Goal: Use online tool/utility: Utilize a website feature to perform a specific function

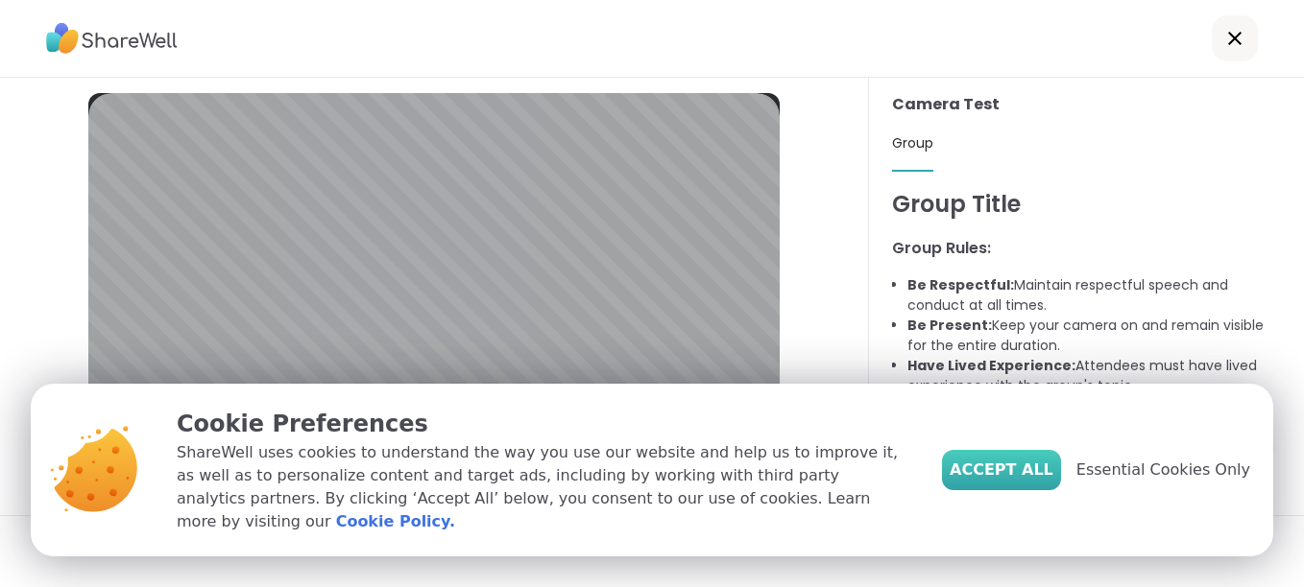
click at [1023, 475] on span "Accept All" at bounding box center [1001, 470] width 104 height 23
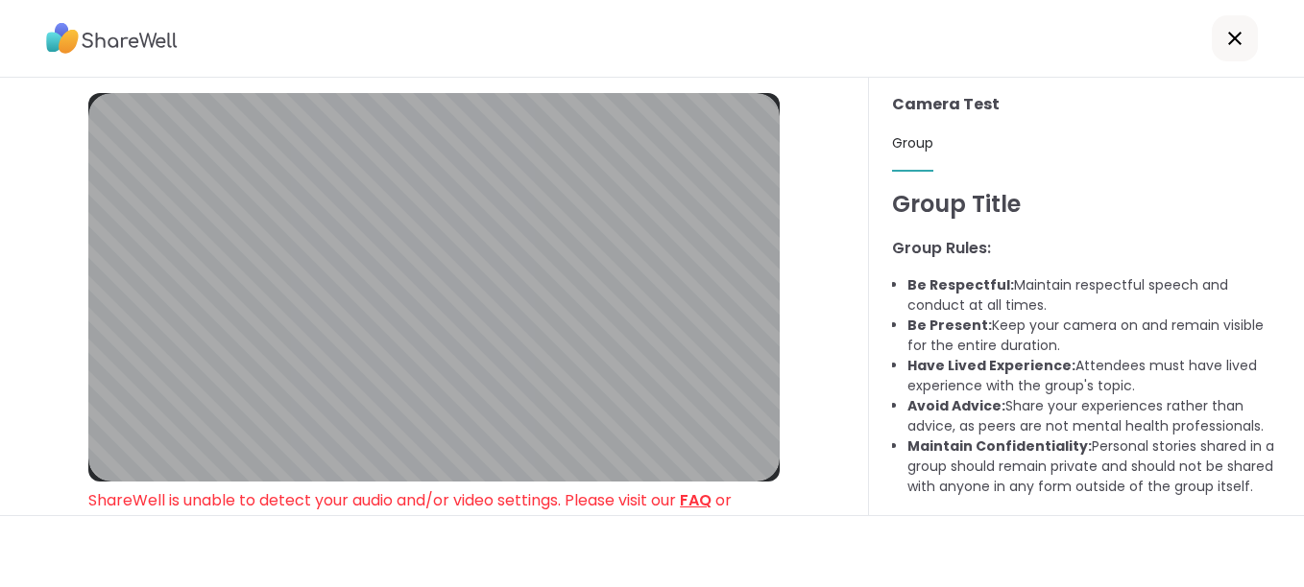
drag, startPoint x: 359, startPoint y: 51, endPoint x: 348, endPoint y: 2, distance: 50.1
click at [357, 49] on div at bounding box center [652, 39] width 1304 height 78
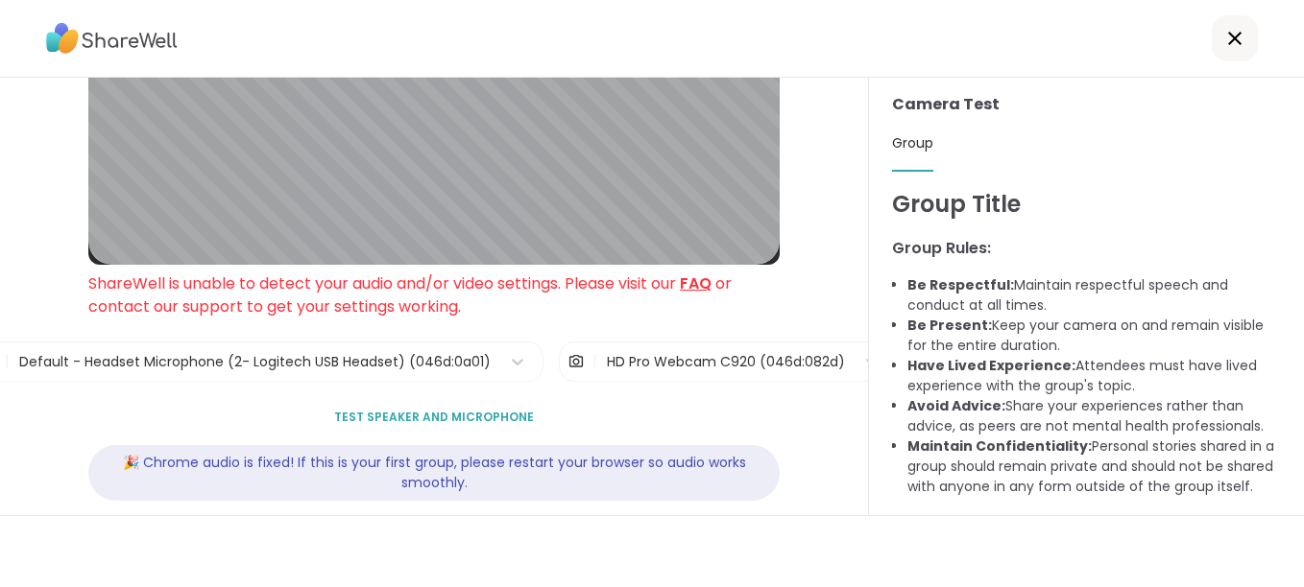
scroll to position [241, 0]
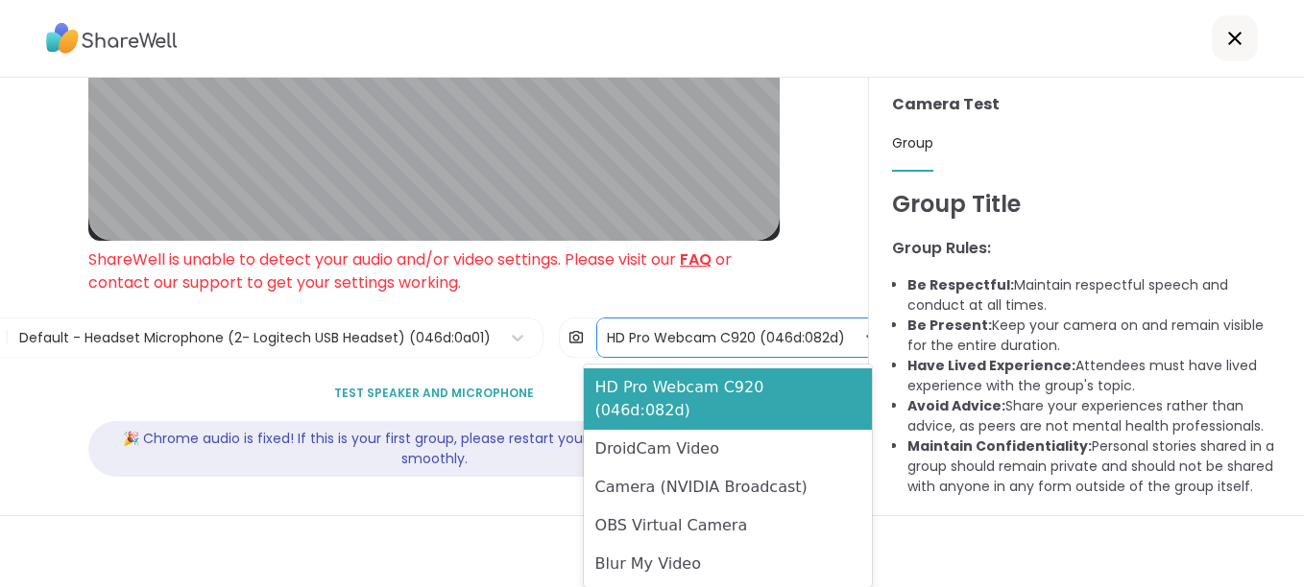
click at [709, 330] on div "HD Pro Webcam C920 (046d:082d)" at bounding box center [726, 338] width 238 height 20
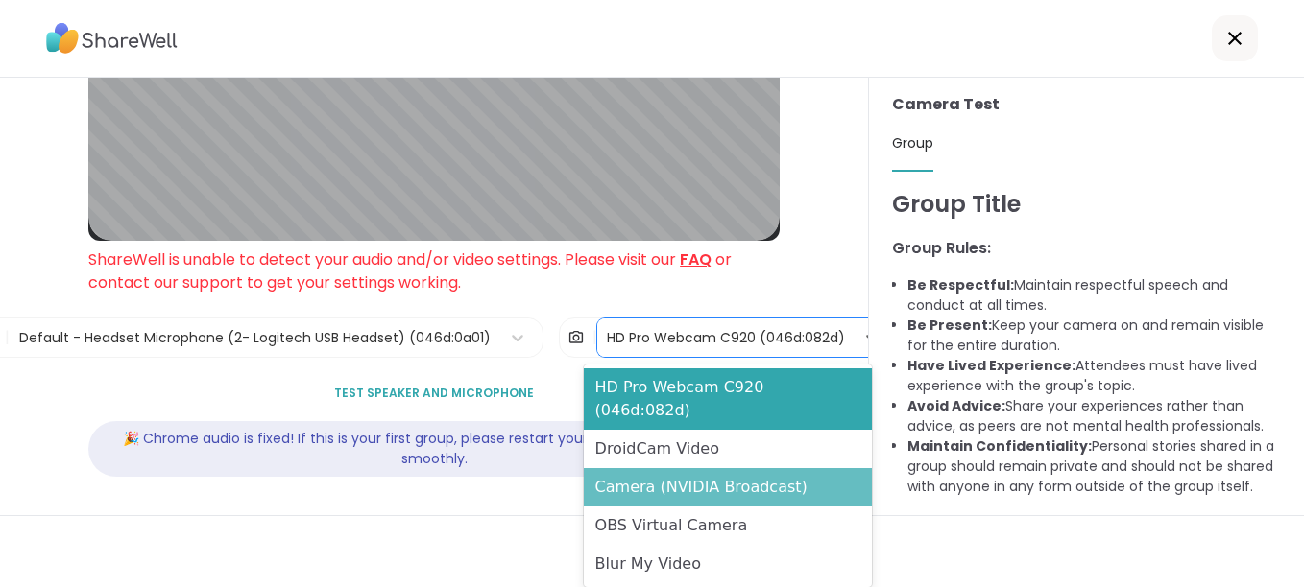
click at [707, 468] on div "Camera (NVIDIA Broadcast)" at bounding box center [728, 487] width 288 height 38
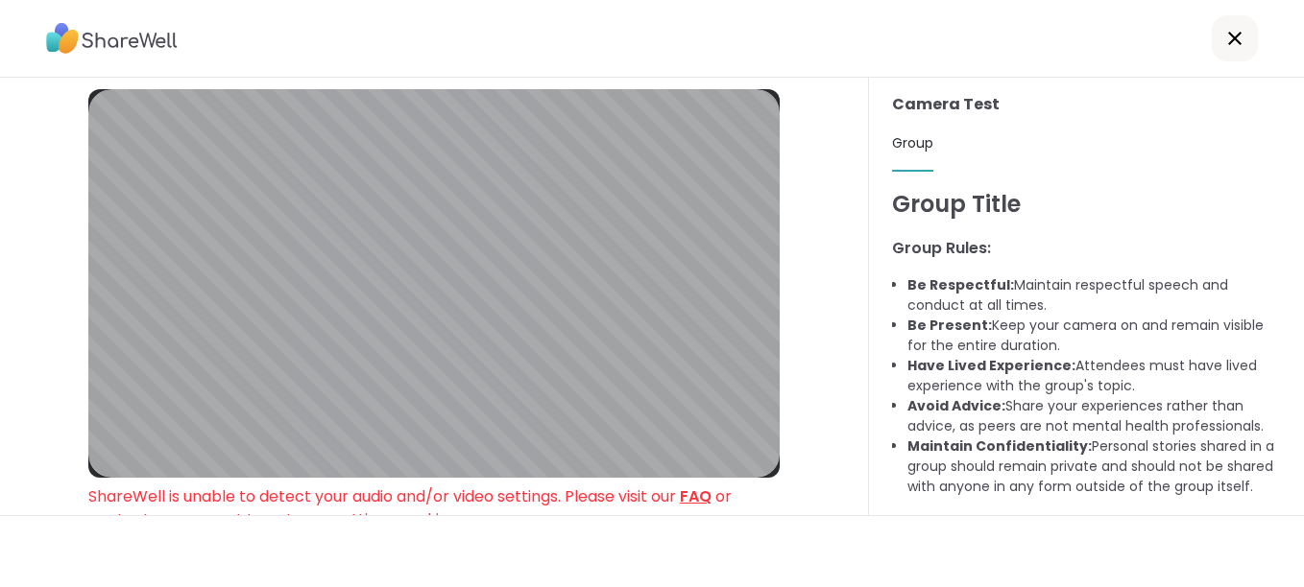
scroll to position [0, 0]
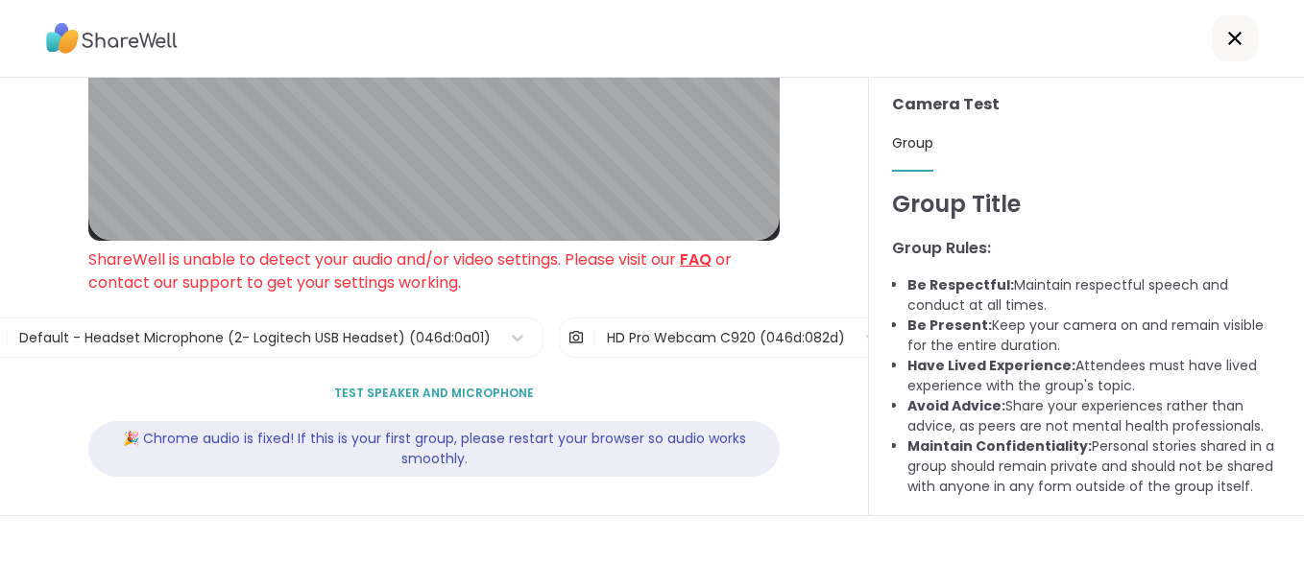
scroll to position [145, 0]
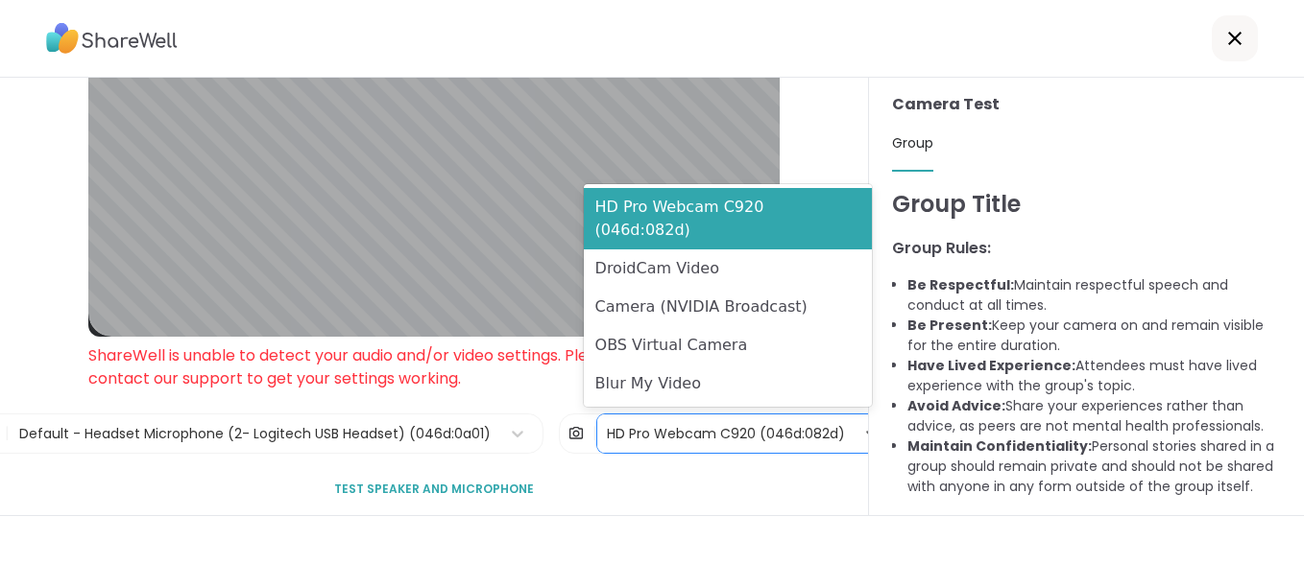
click at [617, 439] on div "HD Pro Webcam C920 (046d:082d)" at bounding box center [726, 434] width 238 height 20
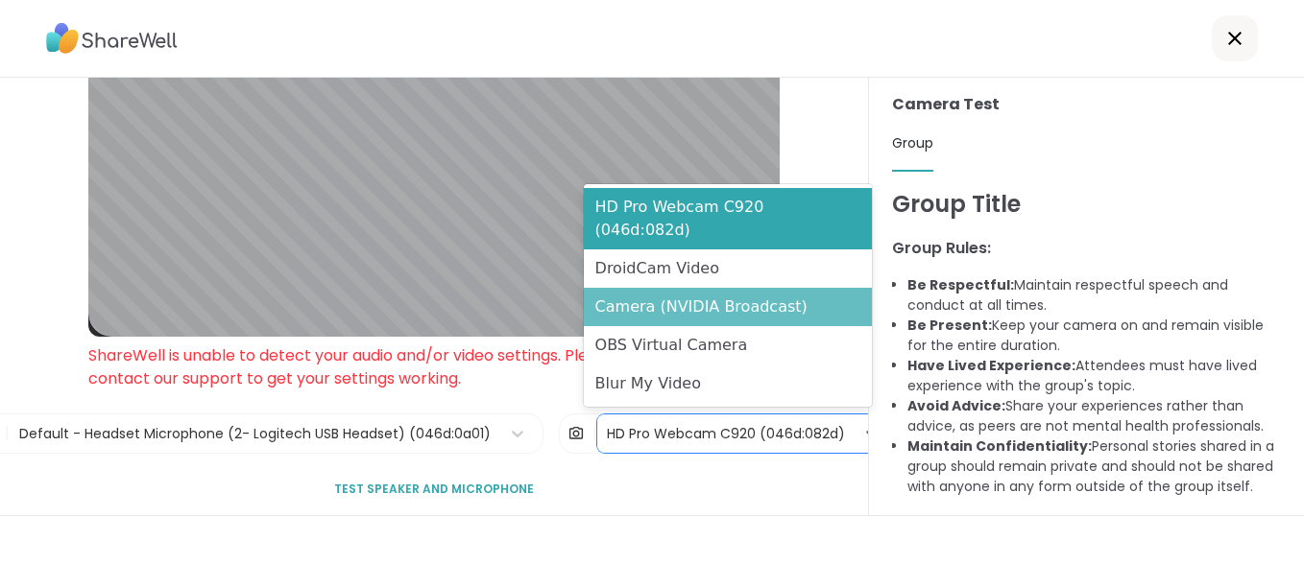
click at [635, 314] on div "Camera (NVIDIA Broadcast)" at bounding box center [728, 307] width 288 height 38
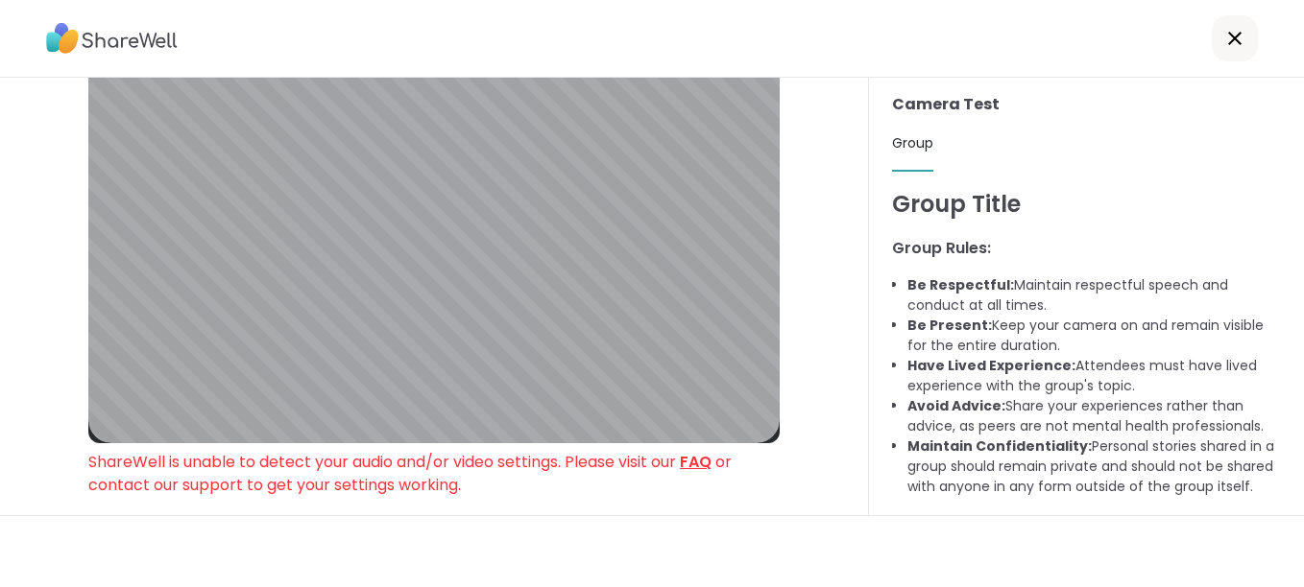
scroll to position [0, 0]
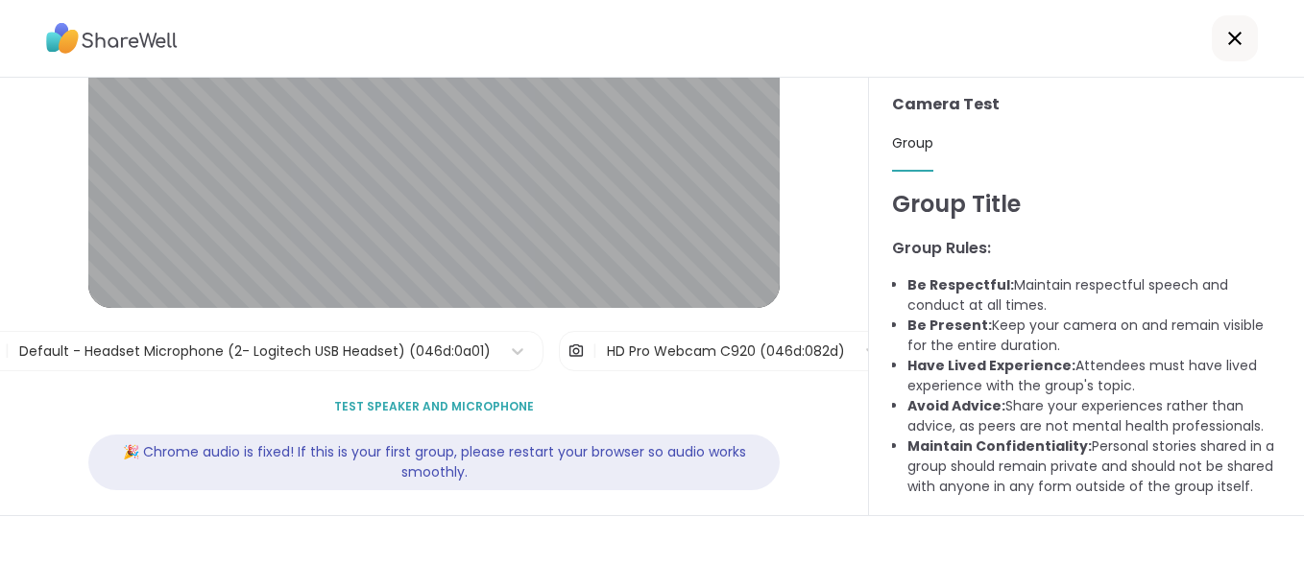
scroll to position [187, 0]
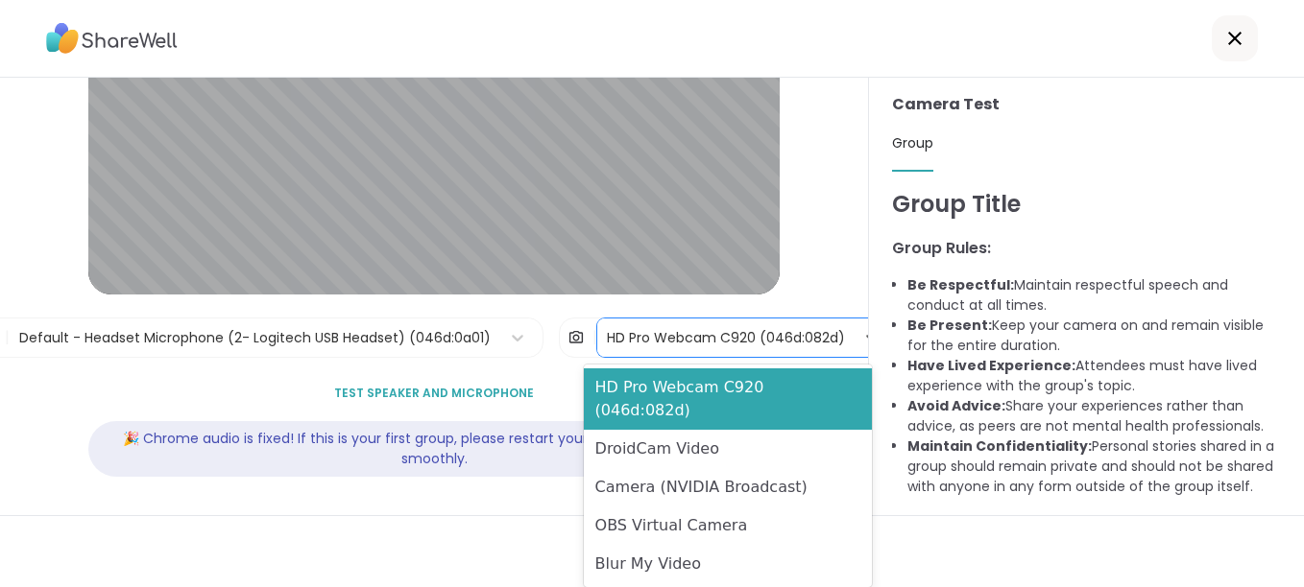
click at [815, 344] on div "HD Pro Webcam C920 (046d:082d)" at bounding box center [726, 338] width 238 height 20
click at [760, 345] on div "HD Pro Webcam C920 (046d:082d)" at bounding box center [726, 338] width 238 height 20
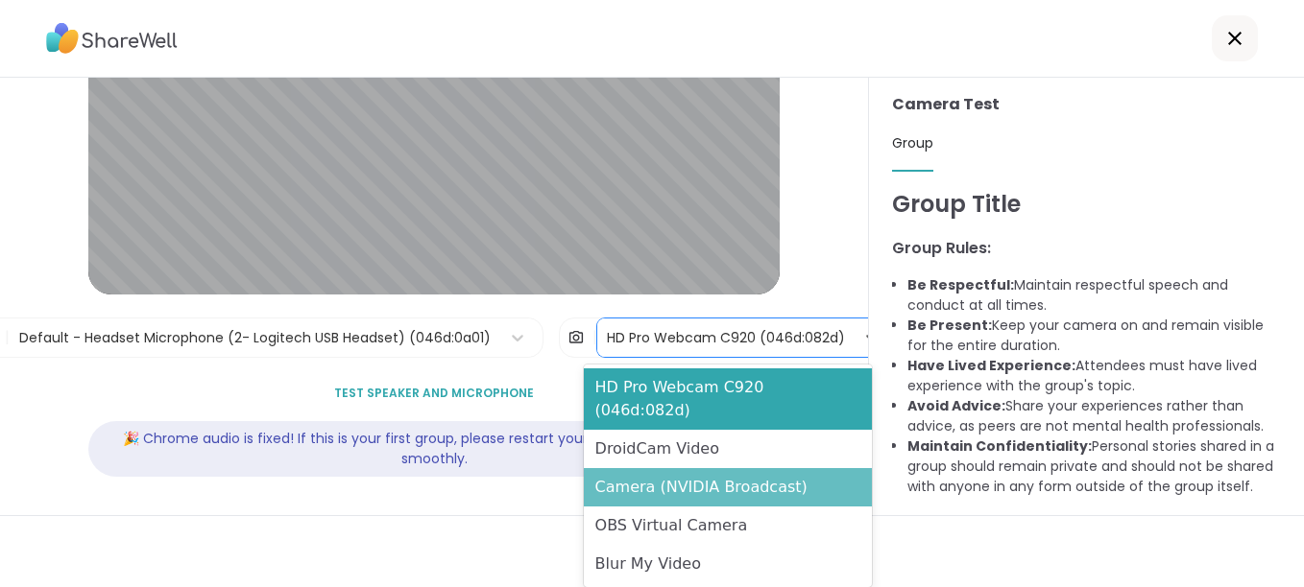
click at [763, 468] on div "Camera (NVIDIA Broadcast)" at bounding box center [728, 487] width 288 height 38
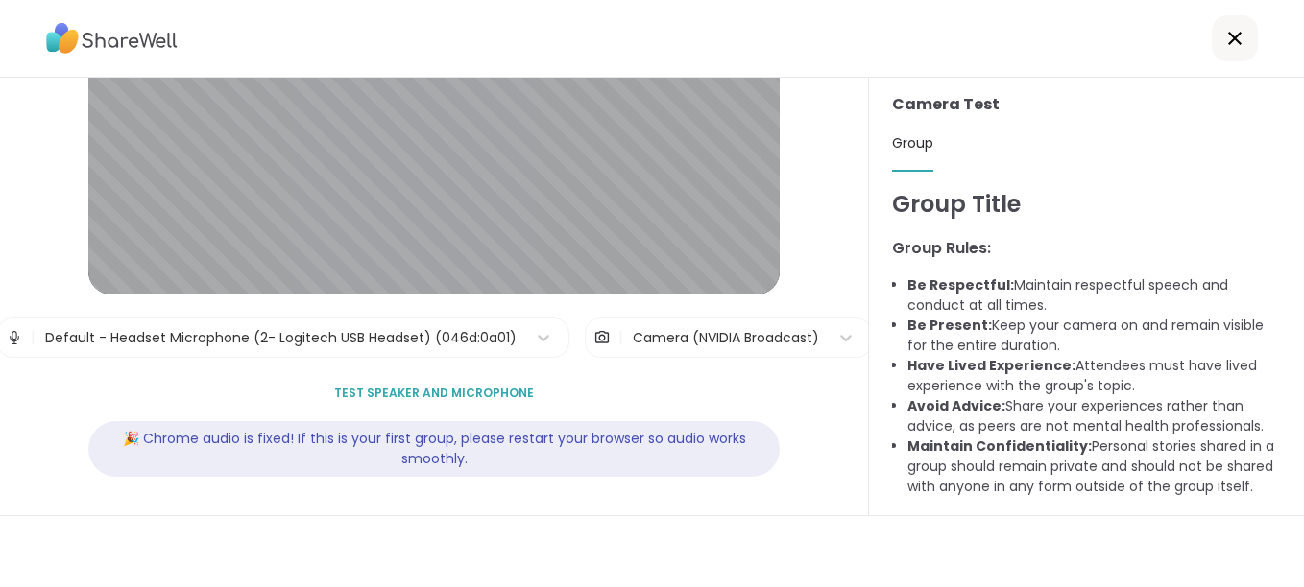
click at [707, 330] on div "Camera (NVIDIA Broadcast)" at bounding box center [726, 338] width 186 height 20
click at [623, 338] on div "Camera (NVIDIA Broadcast)" at bounding box center [725, 338] width 205 height 38
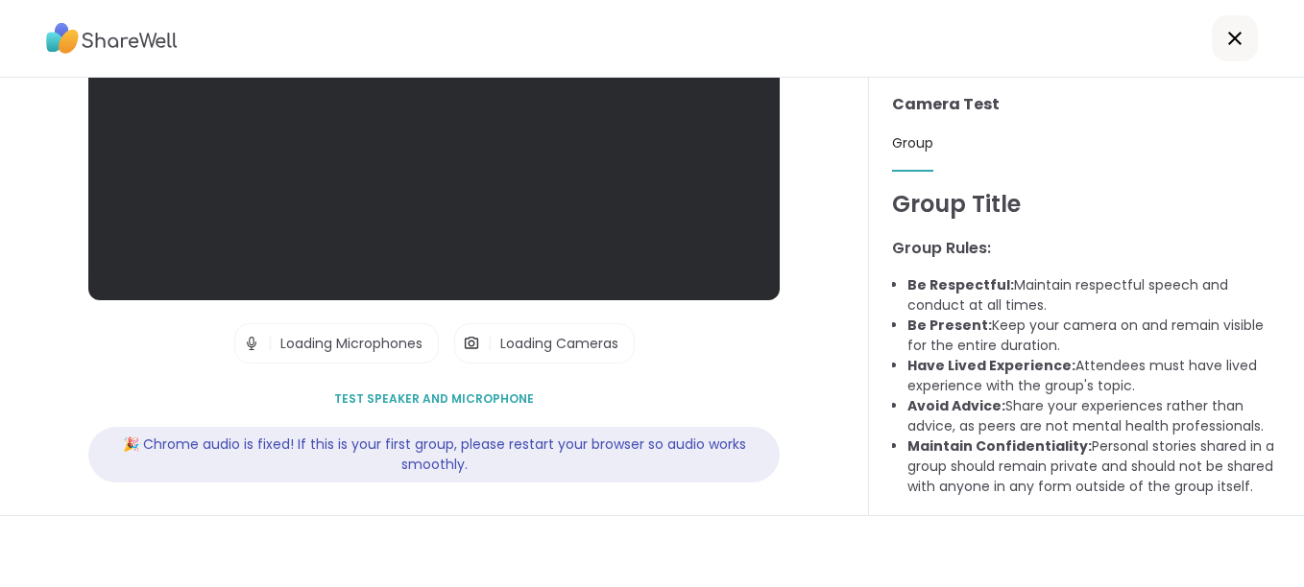
scroll to position [187, 0]
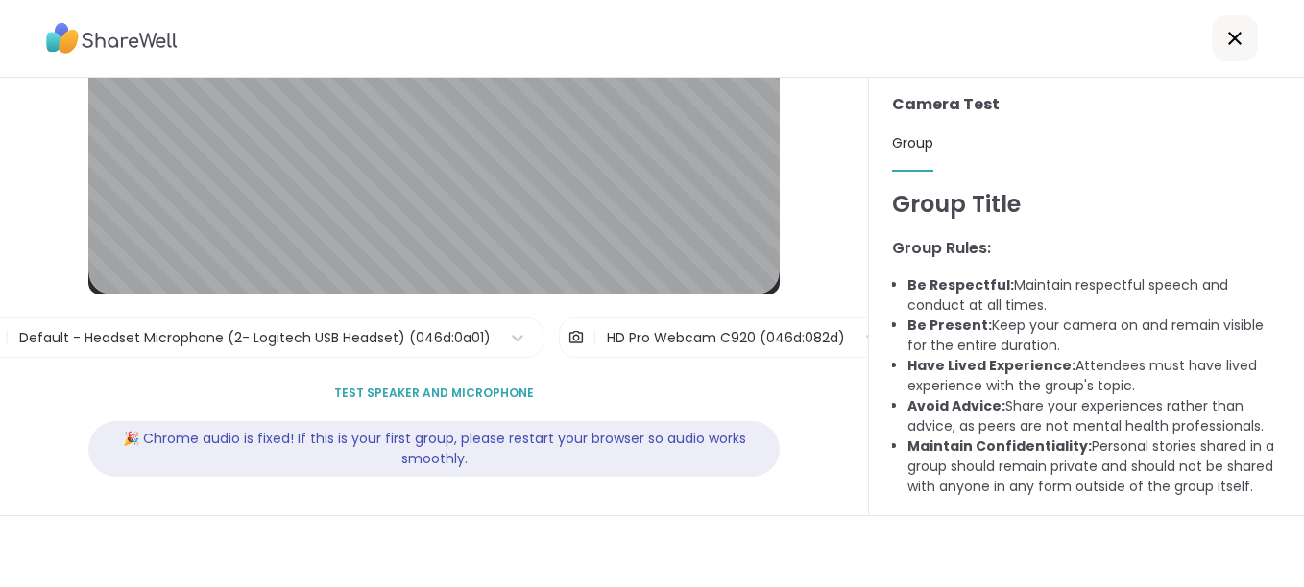
click at [613, 336] on div "HD Pro Webcam C920 (046d:082d)" at bounding box center [726, 338] width 238 height 20
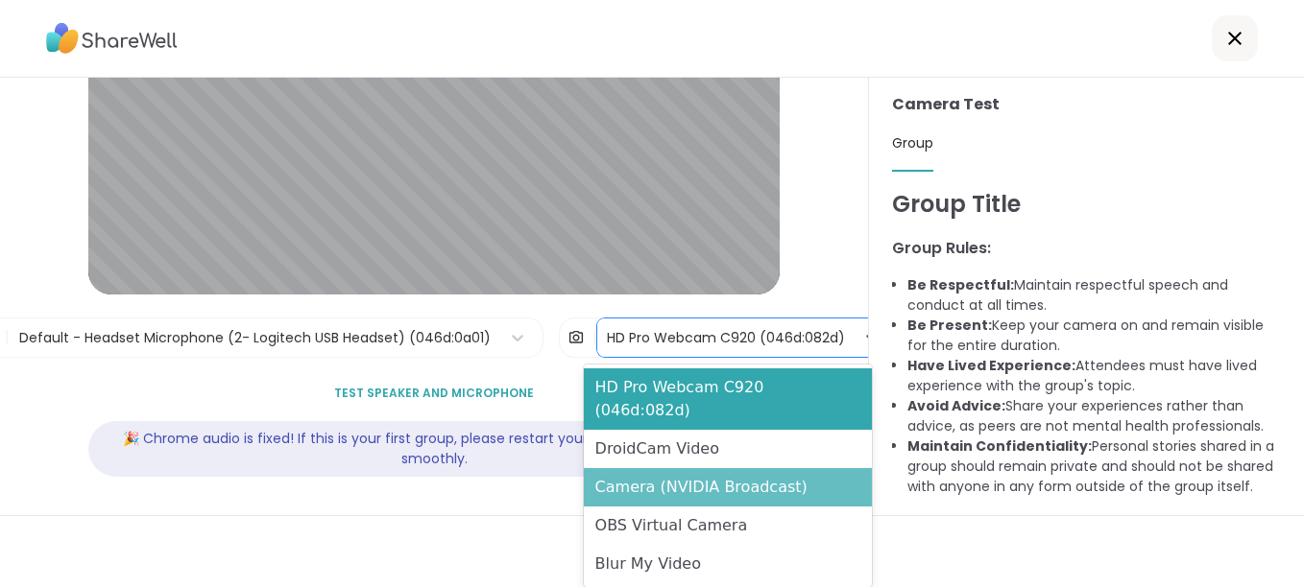
click at [676, 468] on div "Camera (NVIDIA Broadcast)" at bounding box center [728, 487] width 288 height 38
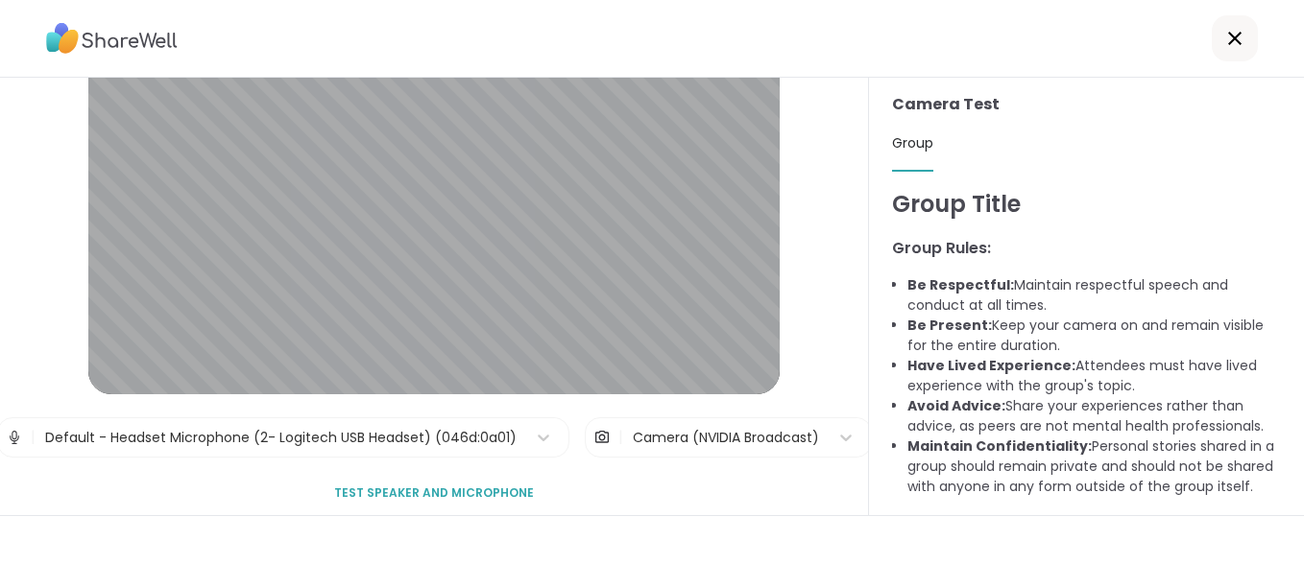
scroll to position [0, 0]
